Goal: Task Accomplishment & Management: Complete application form

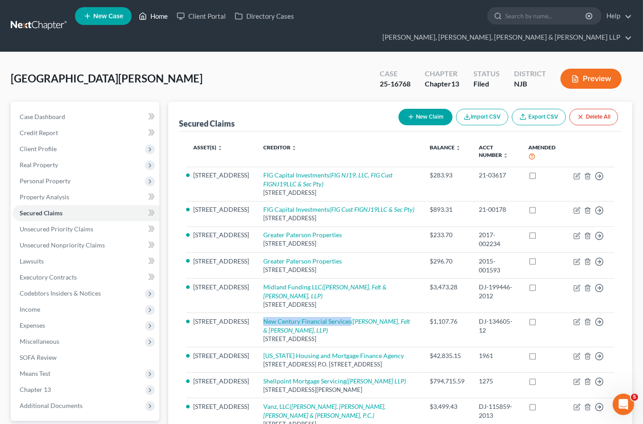
click at [155, 15] on link "Home" at bounding box center [153, 16] width 38 height 16
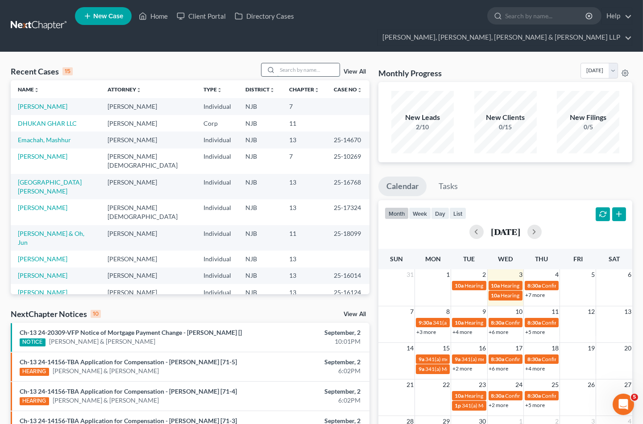
click at [318, 63] on input "search" at bounding box center [308, 69] width 62 height 13
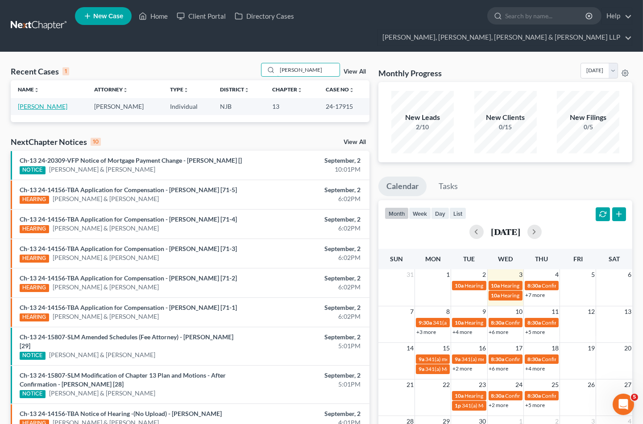
type input "[PERSON_NAME]"
click at [50, 103] on link "[PERSON_NAME]" at bounding box center [43, 107] width 50 height 8
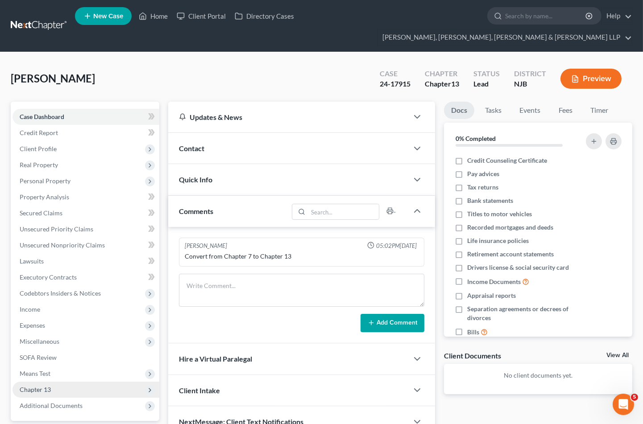
click at [36, 386] on span "Chapter 13" at bounding box center [35, 390] width 31 height 8
click at [68, 418] on span "Chapter 13 Plan" at bounding box center [59, 422] width 45 height 8
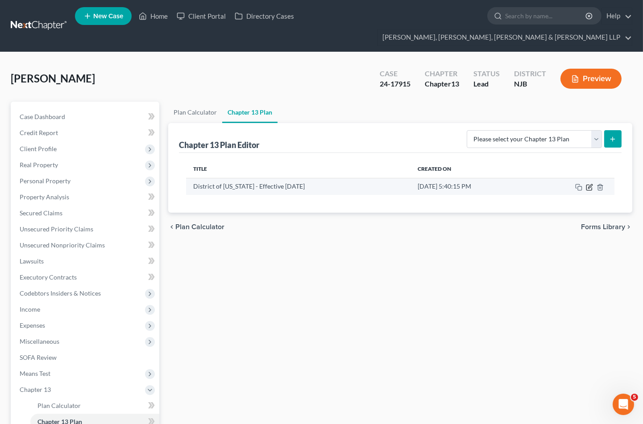
click at [590, 184] on icon "button" at bounding box center [589, 187] width 7 height 7
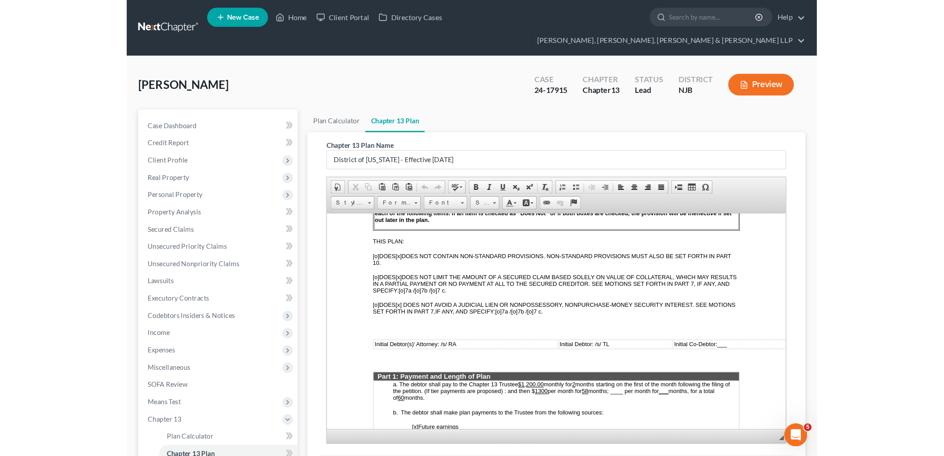
scroll to position [347, 0]
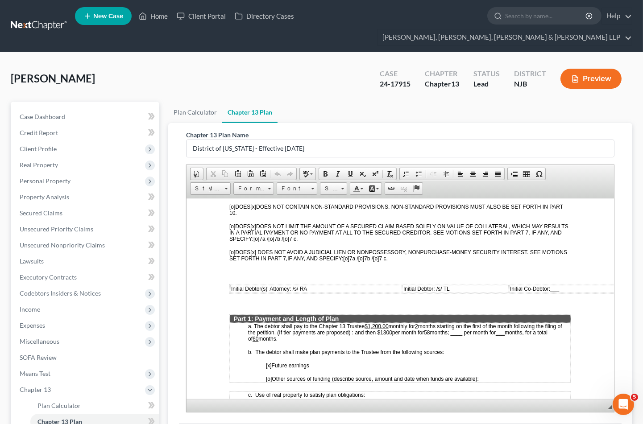
click at [364, 102] on ul "Plan Calculator Chapter 13 Plan" at bounding box center [400, 112] width 464 height 21
drag, startPoint x: 296, startPoint y: 63, endPoint x: 305, endPoint y: 52, distance: 14.3
click at [296, 63] on div "[PERSON_NAME] Upgraded Case 24-17915 Chapter Chapter 13 Status [GEOGRAPHIC_DATA…" at bounding box center [322, 82] width 622 height 39
click at [147, 15] on icon at bounding box center [143, 16] width 8 height 11
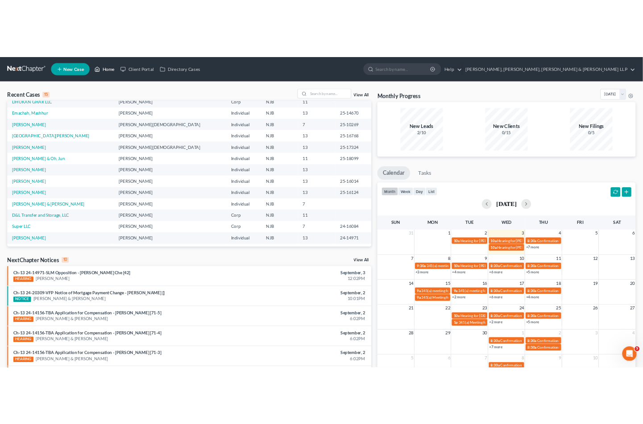
scroll to position [61, 0]
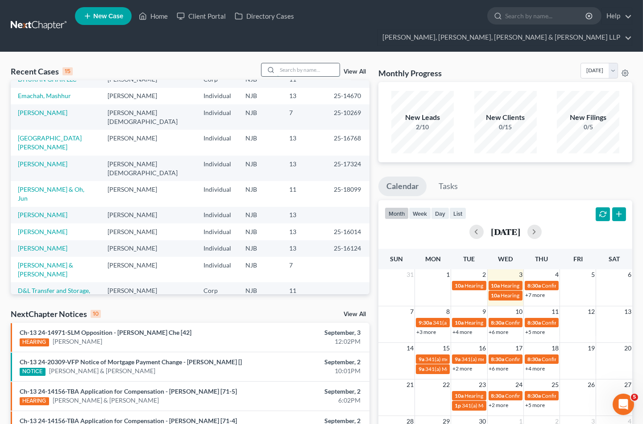
click at [305, 63] on input "search" at bounding box center [308, 69] width 62 height 13
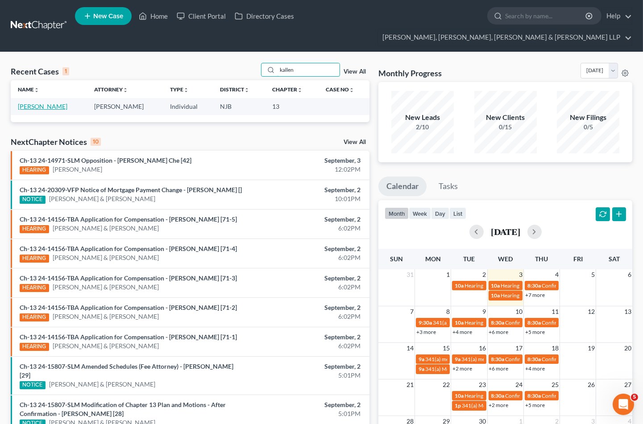
type input "kallen"
click at [51, 103] on link "[PERSON_NAME]" at bounding box center [43, 107] width 50 height 8
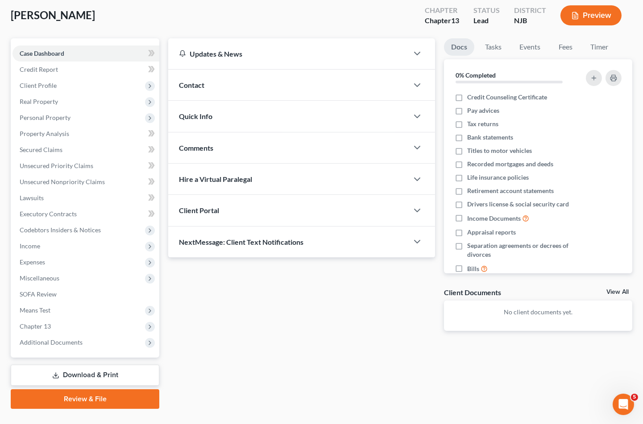
scroll to position [65, 0]
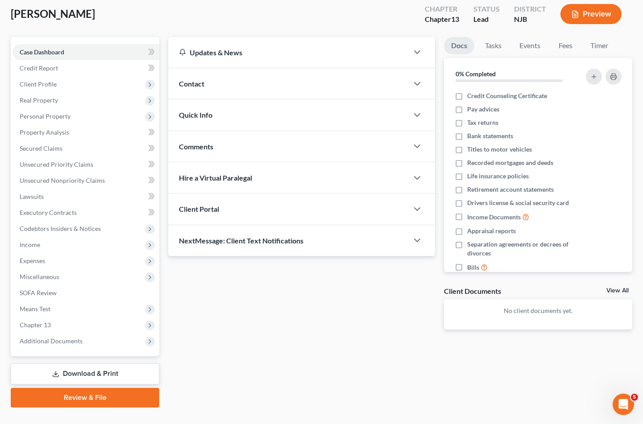
click at [88, 388] on link "Review & File" at bounding box center [85, 398] width 149 height 20
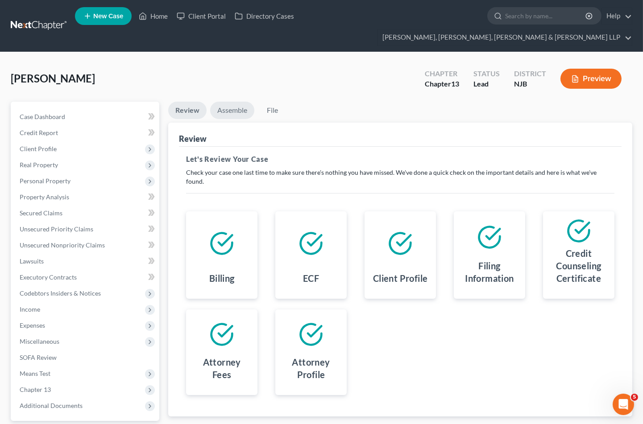
click at [227, 102] on link "Assemble" at bounding box center [232, 110] width 44 height 17
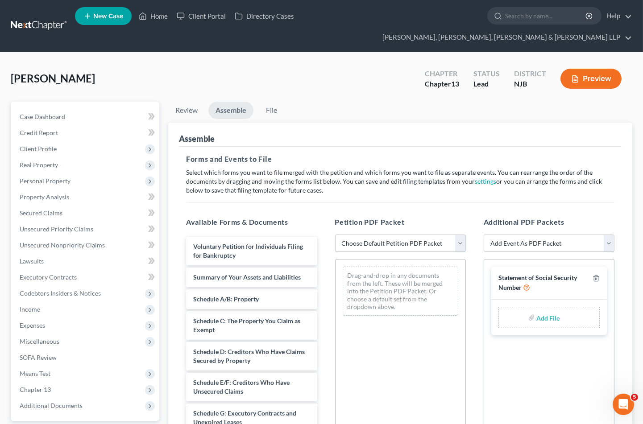
click at [382, 235] on select "Choose Default Petition PDF Packet Complete Bankruptcy Petition (all forms and …" at bounding box center [400, 244] width 131 height 18
select select "1"
click at [335, 235] on select "Choose Default Petition PDF Packet Complete Bankruptcy Petition (all forms and …" at bounding box center [400, 244] width 131 height 18
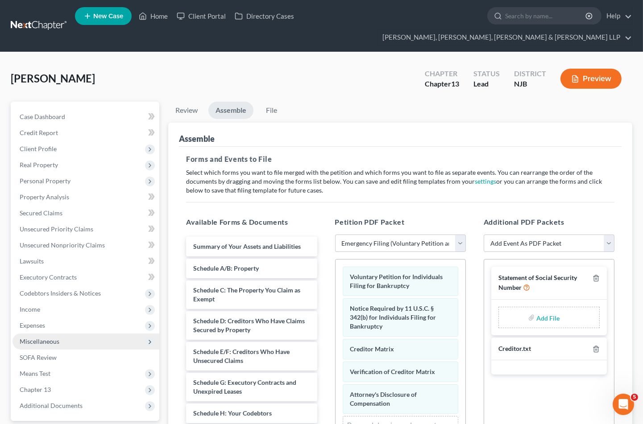
click at [39, 338] on span "Miscellaneous" at bounding box center [40, 342] width 40 height 8
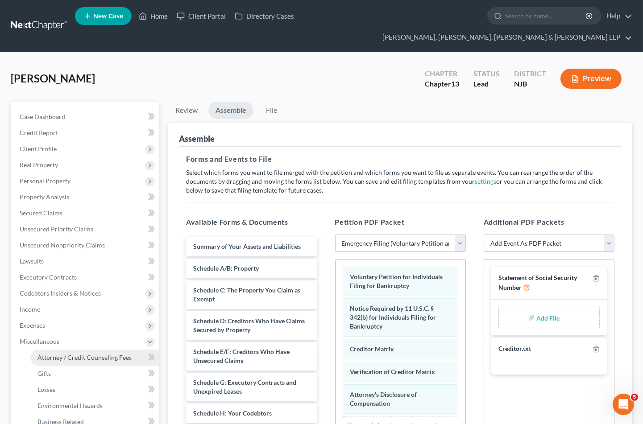
click at [50, 354] on span "Attorney / Credit Counseling Fees" at bounding box center [84, 358] width 94 height 8
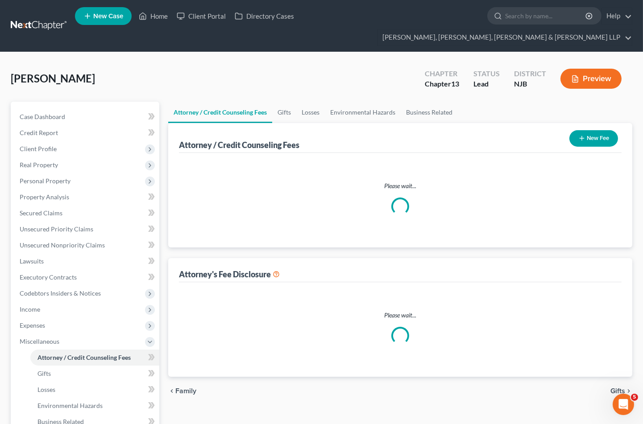
select select "0"
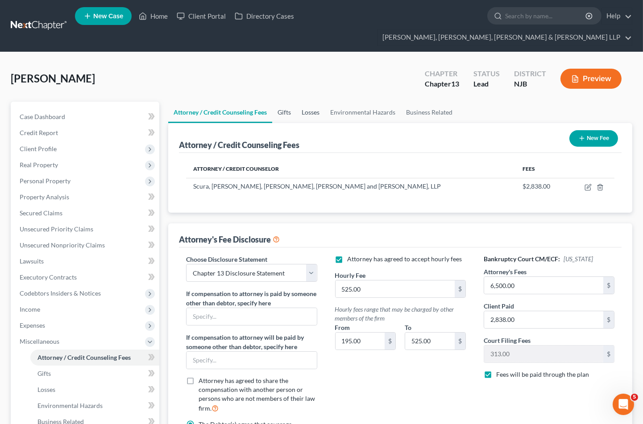
click at [287, 102] on link "Gifts" at bounding box center [284, 112] width 24 height 21
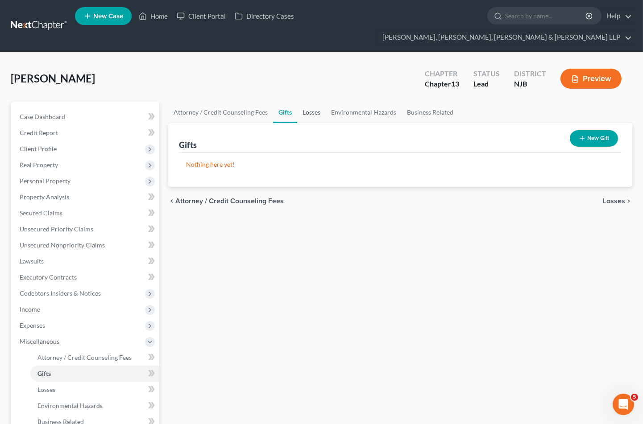
click at [307, 102] on link "Losses" at bounding box center [311, 112] width 29 height 21
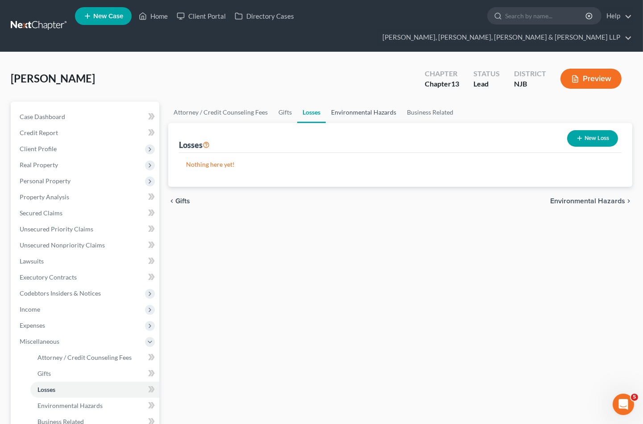
click at [362, 102] on link "Environmental Hazards" at bounding box center [364, 112] width 76 height 21
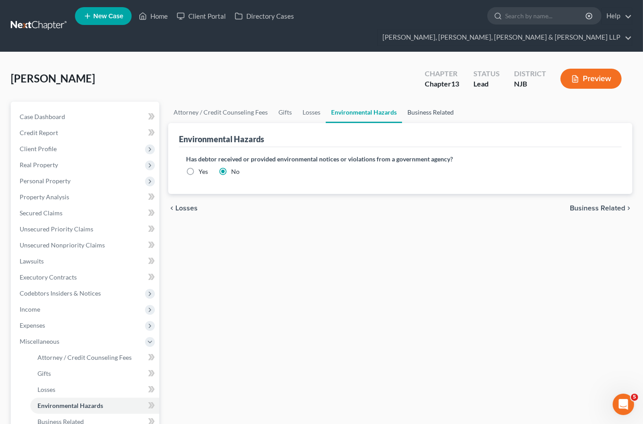
click at [434, 102] on link "Business Related" at bounding box center [430, 112] width 57 height 21
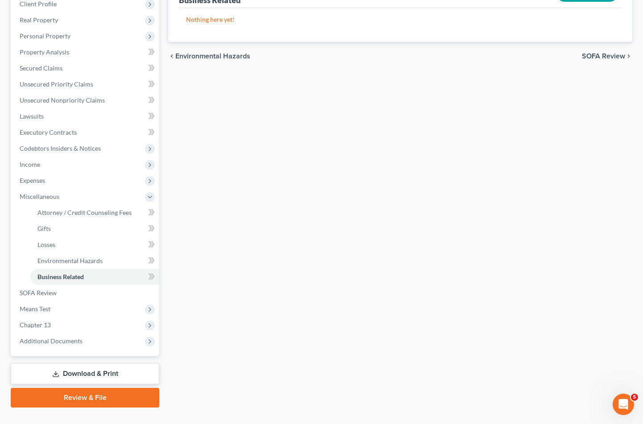
click at [86, 364] on link "Download & Print" at bounding box center [85, 374] width 149 height 21
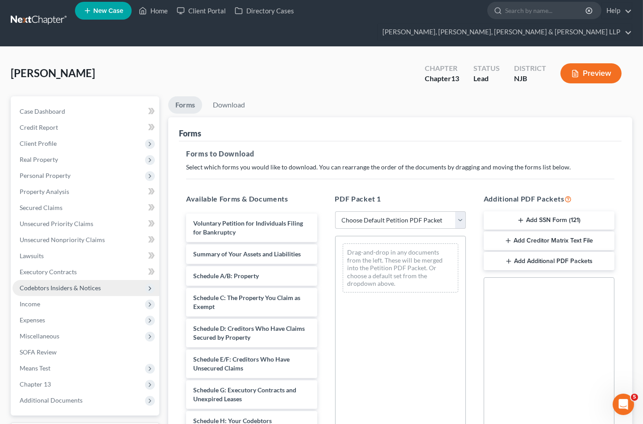
scroll to position [127, 0]
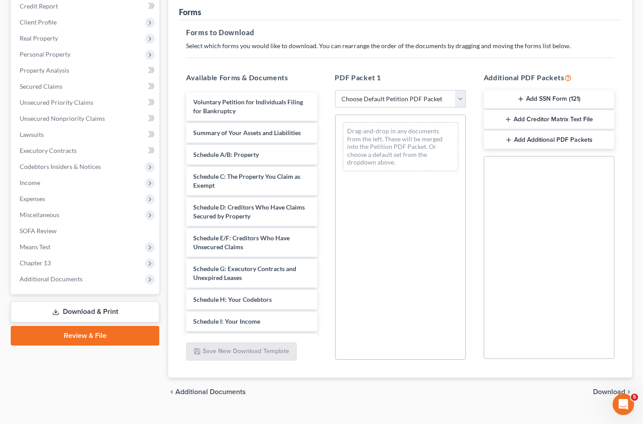
click at [84, 326] on link "Review & File" at bounding box center [85, 336] width 149 height 20
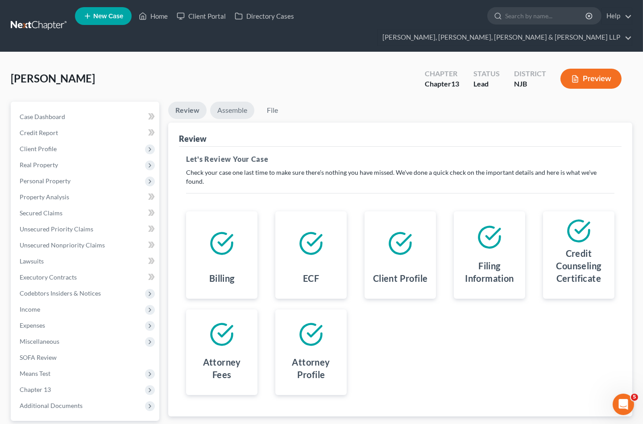
click at [224, 102] on link "Assemble" at bounding box center [232, 110] width 44 height 17
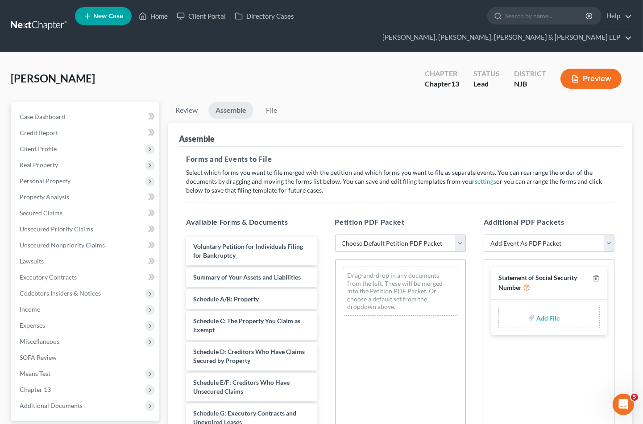
click at [389, 235] on select "Choose Default Petition PDF Packet Complete Bankruptcy Petition (all forms and …" at bounding box center [400, 244] width 131 height 18
select select "1"
click at [335, 235] on select "Choose Default Petition PDF Packet Complete Bankruptcy Petition (all forms and …" at bounding box center [400, 244] width 131 height 18
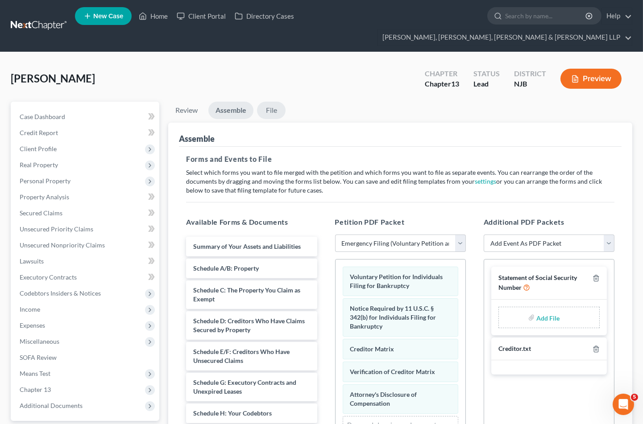
click at [275, 102] on link "File" at bounding box center [271, 110] width 29 height 17
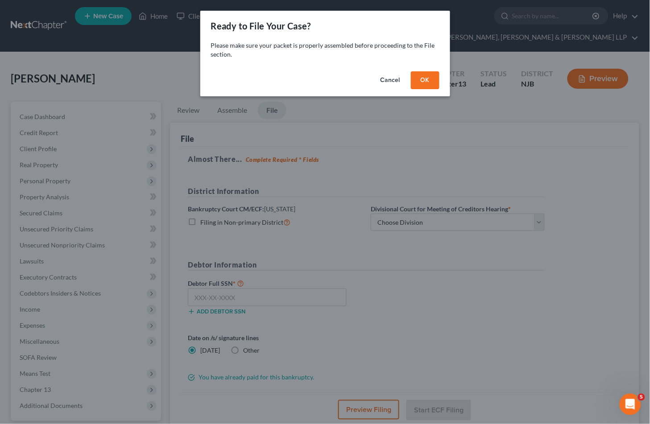
click at [432, 79] on button "OK" at bounding box center [425, 80] width 29 height 18
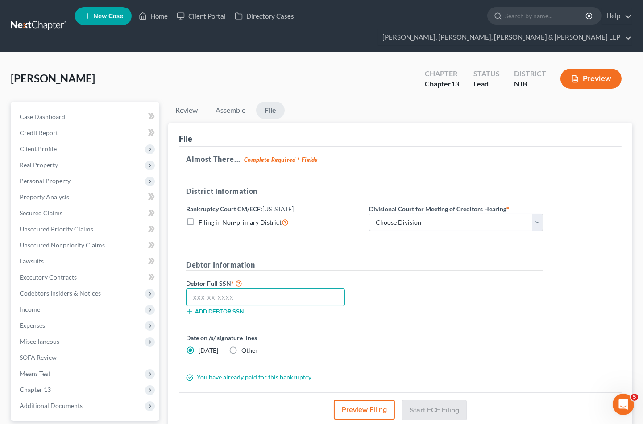
click at [296, 289] on input "text" at bounding box center [265, 298] width 159 height 18
type input "156-52-3129"
click at [399, 214] on select "Choose Division [GEOGRAPHIC_DATA] [GEOGRAPHIC_DATA]/[GEOGRAPHIC_DATA] [GEOGRAPH…" at bounding box center [456, 223] width 174 height 18
select select "2"
click at [369, 214] on select "Choose Division [GEOGRAPHIC_DATA] [GEOGRAPHIC_DATA]/[GEOGRAPHIC_DATA] [GEOGRAPH…" at bounding box center [456, 223] width 174 height 18
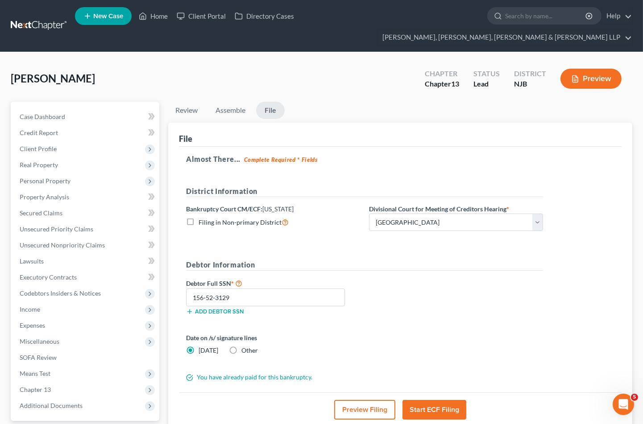
click at [396, 279] on div "Debtor Full SSN * 156-52-3129 Add debtor SSN" at bounding box center [365, 300] width 366 height 45
click at [433, 400] on button "Start ECF Filing" at bounding box center [435, 410] width 64 height 20
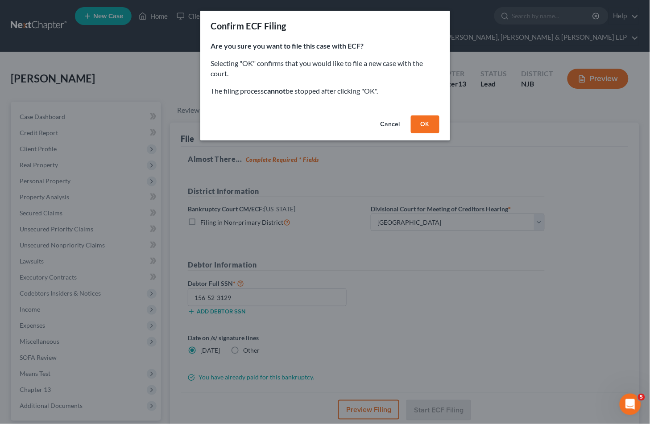
click at [424, 121] on button "OK" at bounding box center [425, 125] width 29 height 18
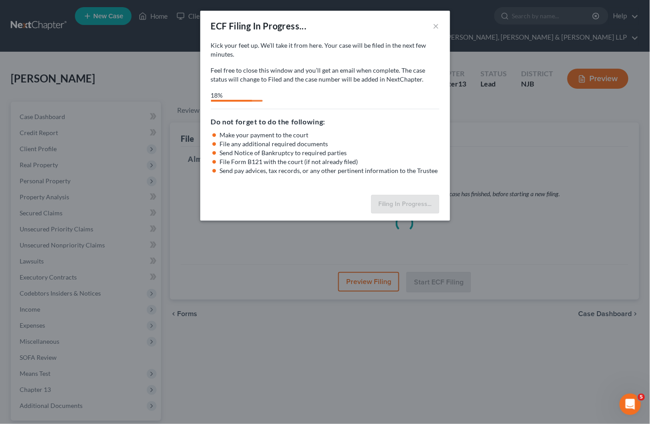
select select "2"
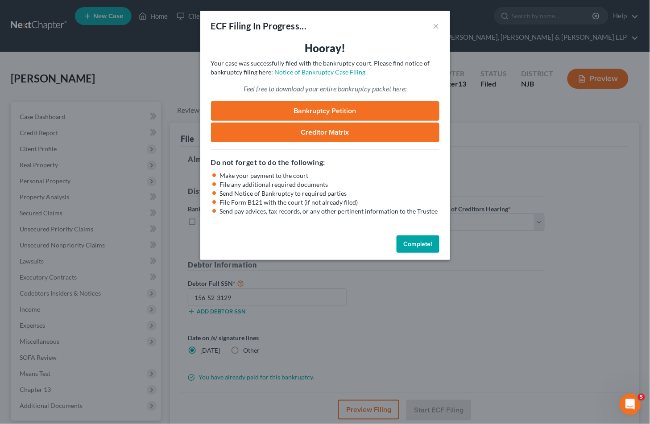
click at [410, 244] on button "Complete!" at bounding box center [418, 245] width 43 height 18
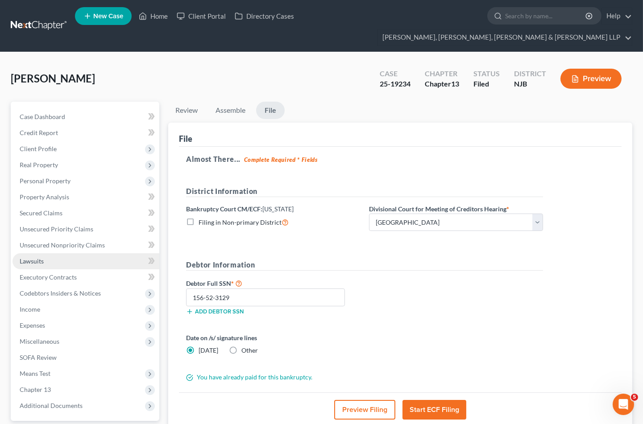
click at [37, 253] on link "Lawsuits" at bounding box center [85, 261] width 147 height 16
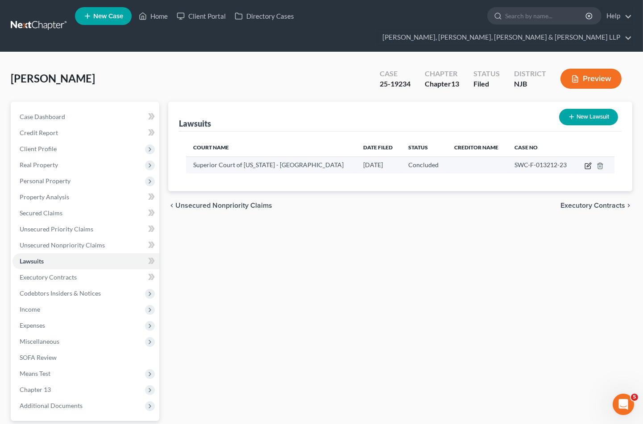
click at [589, 163] on icon "button" at bounding box center [589, 165] width 4 height 4
select select "33"
select select "2"
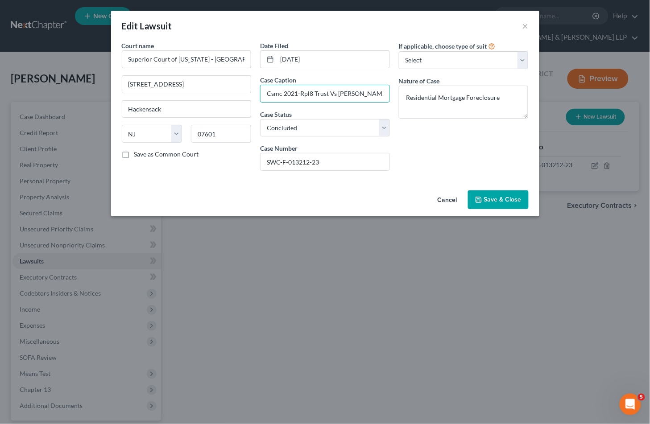
drag, startPoint x: 284, startPoint y: 91, endPoint x: 393, endPoint y: 91, distance: 109.3
click at [393, 91] on div "Date Filed [DATE] Case Caption Csmc 2021-Rpl8 Trust Vs [PERSON_NAME] Status * S…" at bounding box center [325, 109] width 139 height 137
drag, startPoint x: 325, startPoint y: 160, endPoint x: 264, endPoint y: 160, distance: 60.7
click at [264, 160] on input "SWC-F-013212-23" at bounding box center [325, 162] width 129 height 17
click at [444, 199] on button "Cancel" at bounding box center [448, 200] width 34 height 18
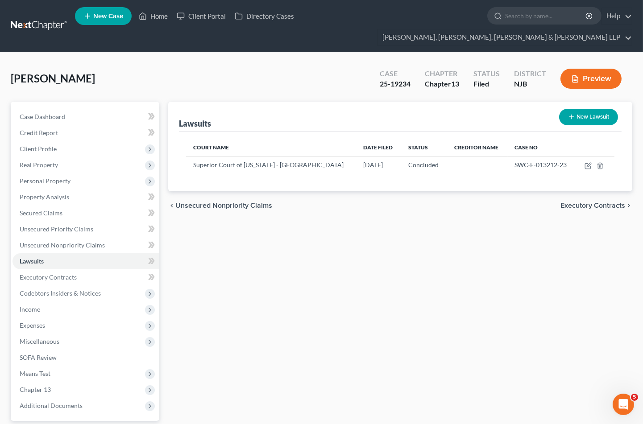
click at [384, 296] on div "Lawsuits New Lawsuit Court Name Date Filed Status Creditor Name Case No Superio…" at bounding box center [400, 287] width 473 height 371
click at [51, 209] on span "Secured Claims" at bounding box center [41, 213] width 43 height 8
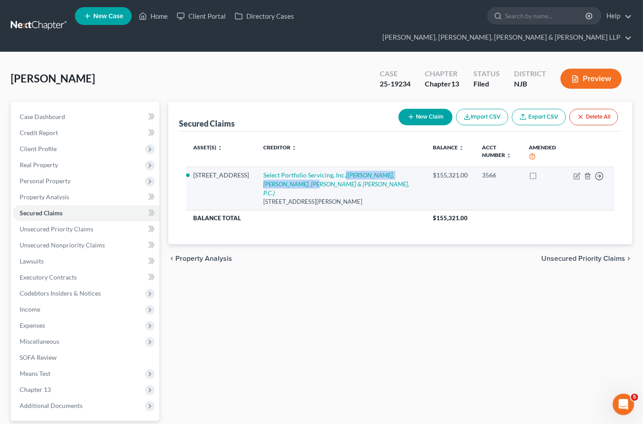
drag, startPoint x: 341, startPoint y: 154, endPoint x: 345, endPoint y: 166, distance: 12.7
click at [345, 167] on td "Select Portfolio Servicing, Inc. ([PERSON_NAME], [PERSON_NAME], [PERSON_NAME] &…" at bounding box center [341, 188] width 170 height 43
copy icon "([PERSON_NAME], [PERSON_NAME], [PERSON_NAME] & [PERSON_NAME], P.C.)"
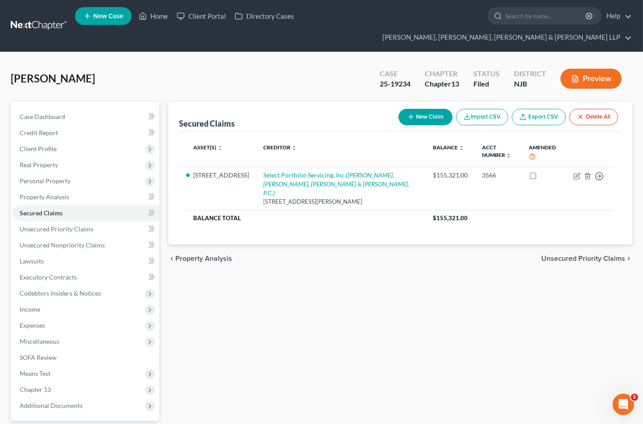
click at [381, 297] on div "Secured Claims New Claim Import CSV Export CSV Delete All Asset(s) expand_more …" at bounding box center [400, 287] width 473 height 371
click at [157, 16] on link "Home" at bounding box center [153, 16] width 38 height 16
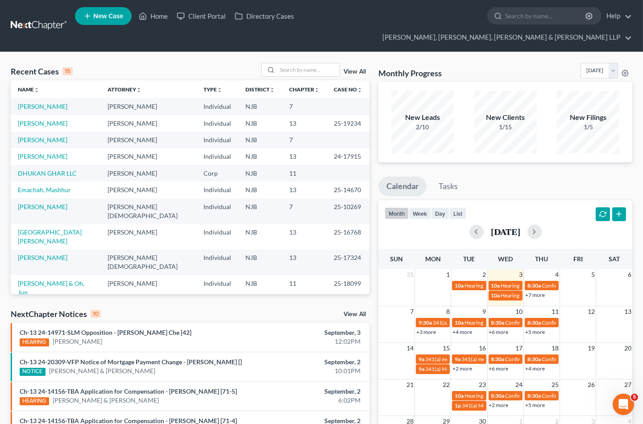
click at [486, 63] on div "Monthly Progress Bankruptcy Bankruptcy [DATE] [DATE] [DATE] [DATE] [DATE] [DATE…" at bounding box center [505, 72] width 254 height 19
drag, startPoint x: 322, startPoint y: 105, endPoint x: 353, endPoint y: 109, distance: 30.6
click at [353, 115] on td "25-19234" at bounding box center [348, 123] width 43 height 17
copy td "25-19234"
click at [305, 115] on td "13" at bounding box center [304, 123] width 45 height 17
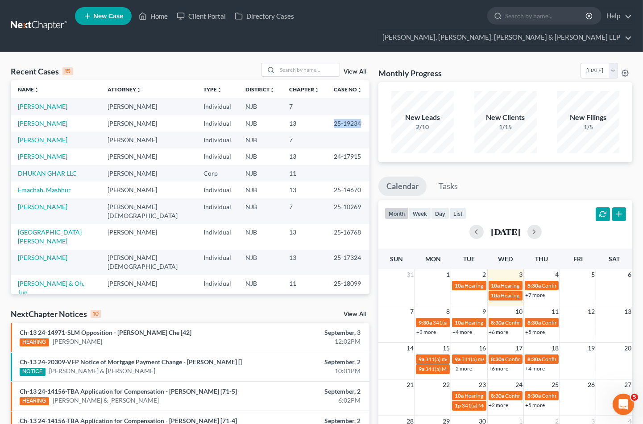
drag, startPoint x: 311, startPoint y: 108, endPoint x: 351, endPoint y: 109, distance: 40.2
click at [351, 115] on tr "[PERSON_NAME] [PERSON_NAME] Individual NJB 13 25-19234" at bounding box center [190, 123] width 359 height 17
copy tr "25-19234"
